Goal: Information Seeking & Learning: Learn about a topic

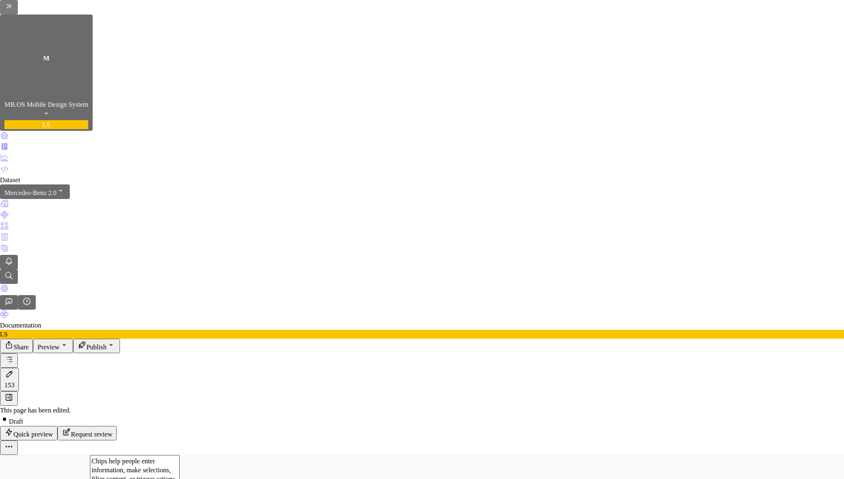
scroll to position [596, 0]
click at [8, 132] on icon "Home" at bounding box center [4, 135] width 7 height 7
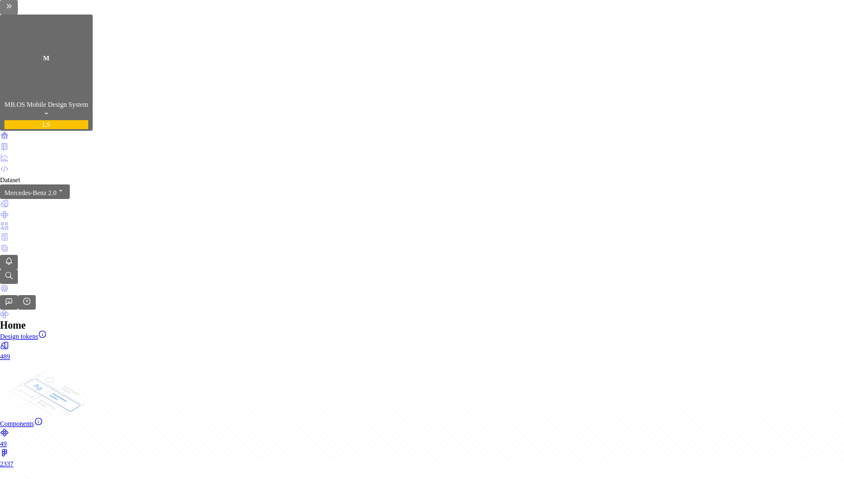
click at [18, 15] on button "Expand sidebar" at bounding box center [9, 7] width 18 height 15
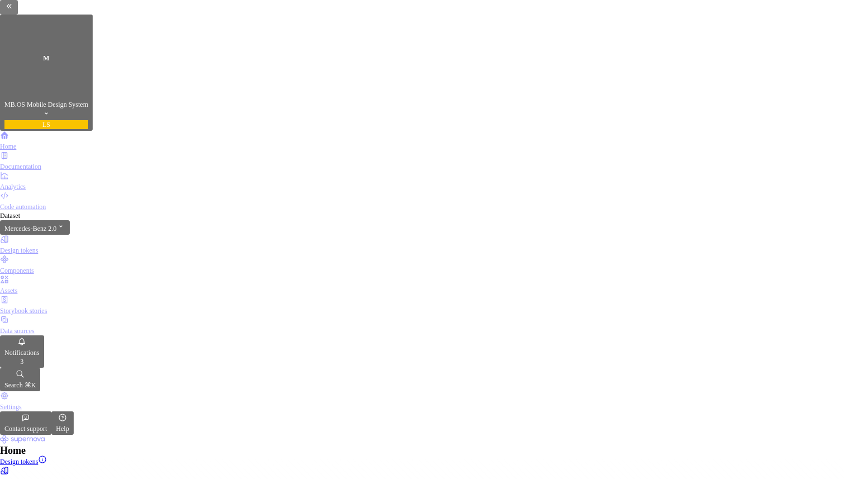
click at [43, 162] on div "Documentation" at bounding box center [422, 166] width 844 height 9
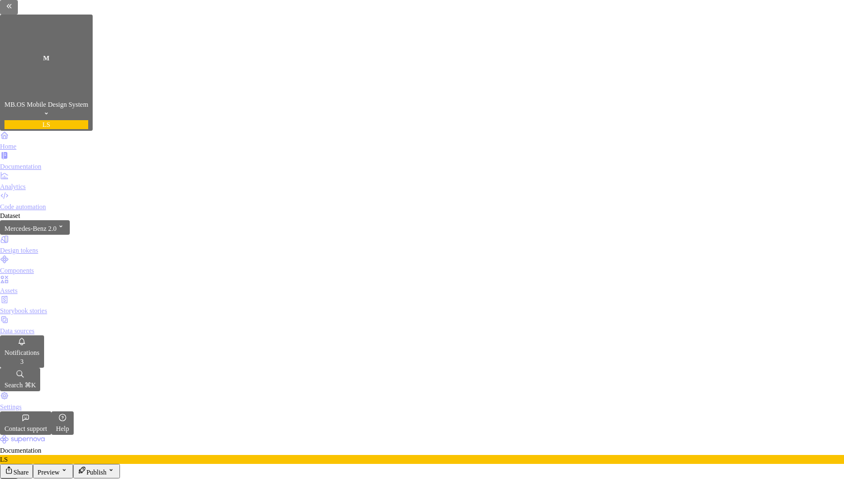
click at [18, 478] on button "button" at bounding box center [9, 485] width 18 height 15
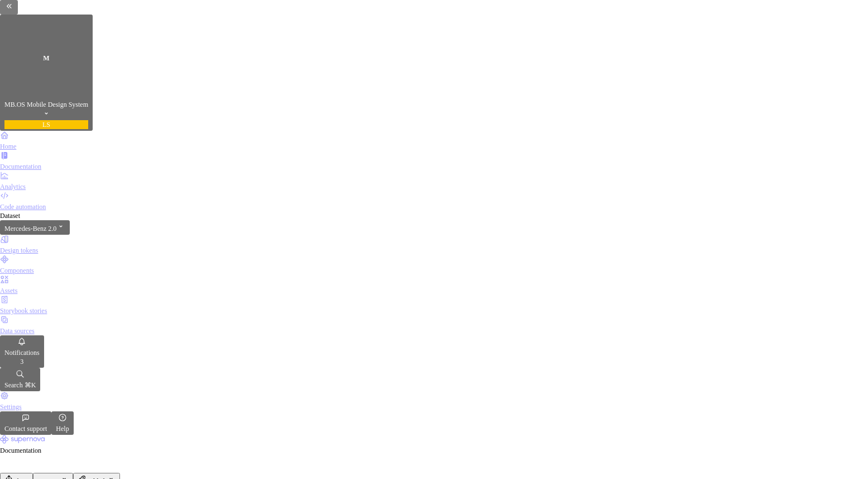
type textarea "*"
